Goal: Transaction & Acquisition: Book appointment/travel/reservation

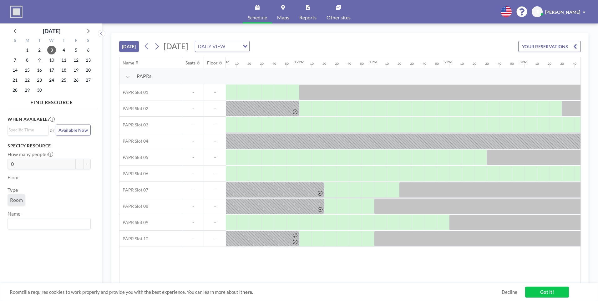
scroll to position [0, 830]
click at [297, 284] on div "Roomzilla requires cookies to work properly and provide you with the best exper…" at bounding box center [299, 292] width 598 height 18
drag, startPoint x: 354, startPoint y: 284, endPoint x: 379, endPoint y: 283, distance: 25.1
click at [297, 283] on div "[DATE] [DATE] DAILY VIEW Loading... YOUR RESERVATIONS Name Seats Floor 12AM 10 …" at bounding box center [349, 162] width 477 height 259
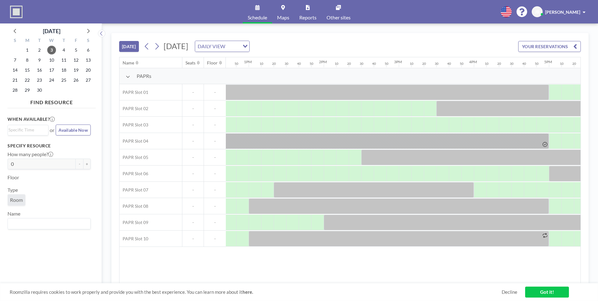
scroll to position [0, 956]
click at [297, 274] on div "Name Seats Floor 12AM 10 20 30 40 50 1AM 10 20 30 40 50 2AM 10 20 30 40 50 3AM …" at bounding box center [349, 170] width 461 height 226
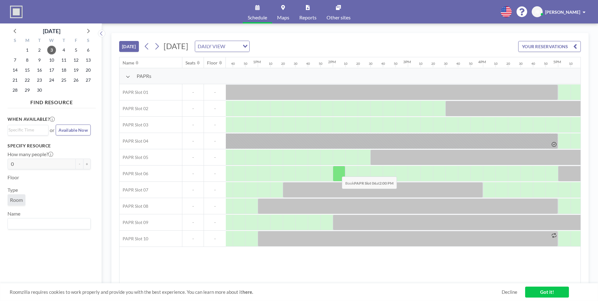
click at [297, 172] on div at bounding box center [339, 174] width 13 height 16
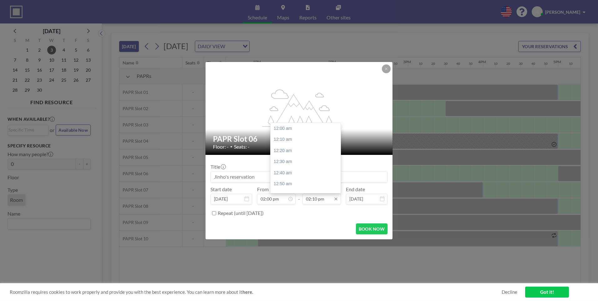
scroll to position [946, 0]
click at [297, 199] on input "02:10 pm" at bounding box center [321, 199] width 38 height 11
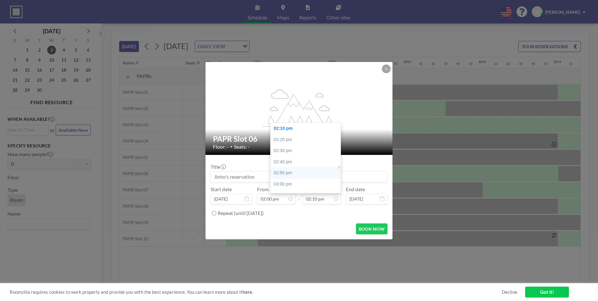
scroll to position [1019, 0]
click at [285, 175] on div "04:00 pm" at bounding box center [307, 178] width 73 height 11
type input "04:00 pm"
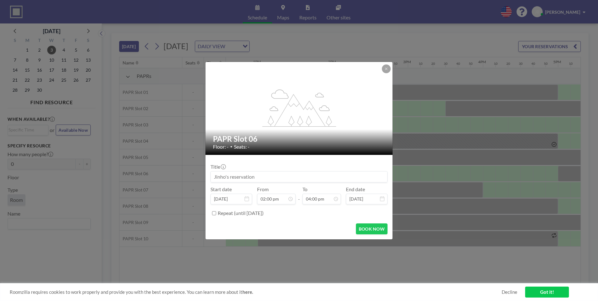
scroll to position [1069, 0]
click at [297, 228] on button "BOOK NOW" at bounding box center [372, 228] width 32 height 11
